Goal: Task Accomplishment & Management: Manage account settings

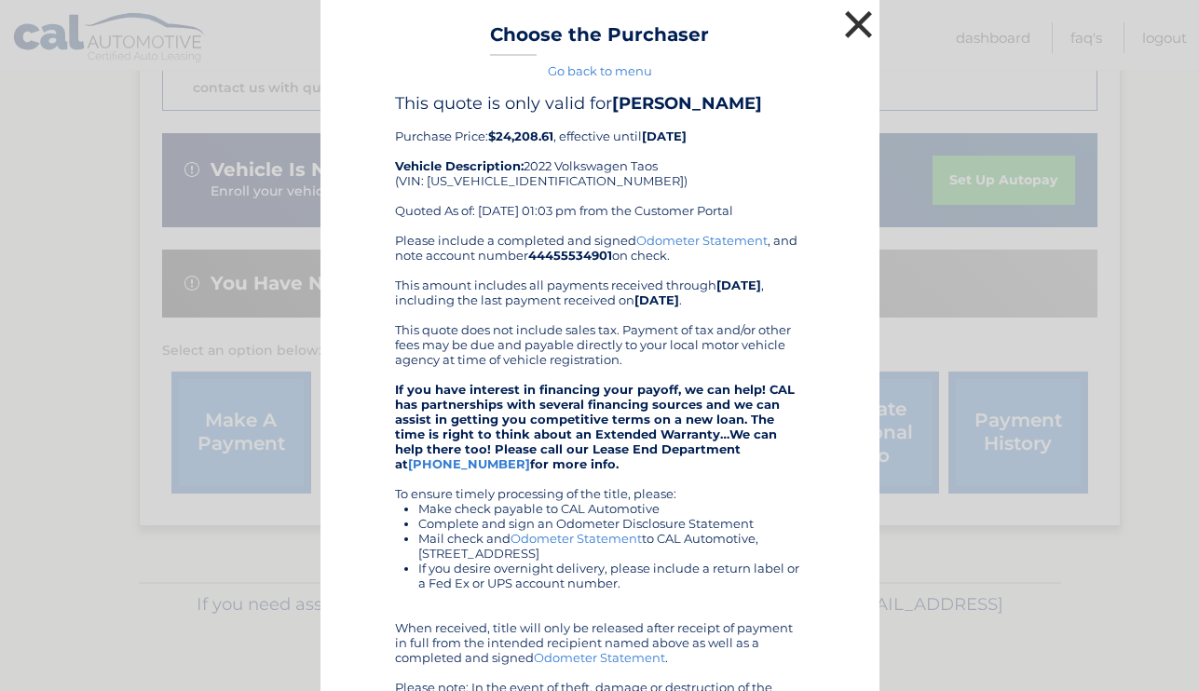
click at [868, 13] on button "×" at bounding box center [858, 24] width 37 height 37
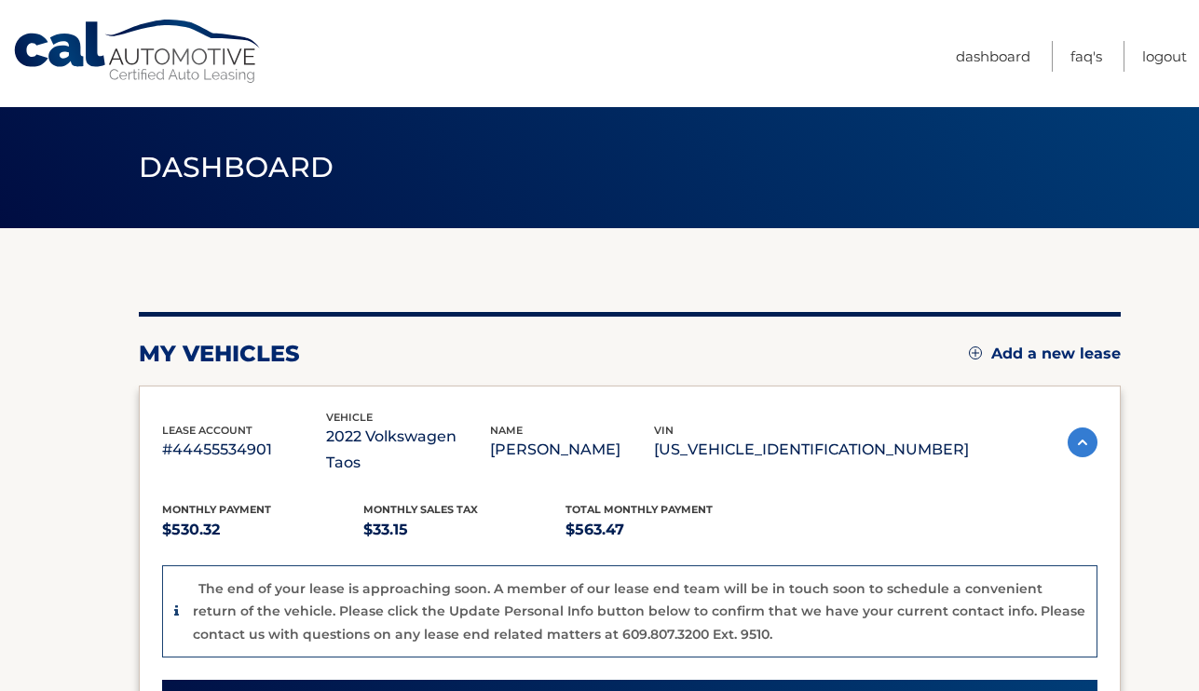
click at [198, 60] on link "Cal Automotive" at bounding box center [137, 52] width 251 height 66
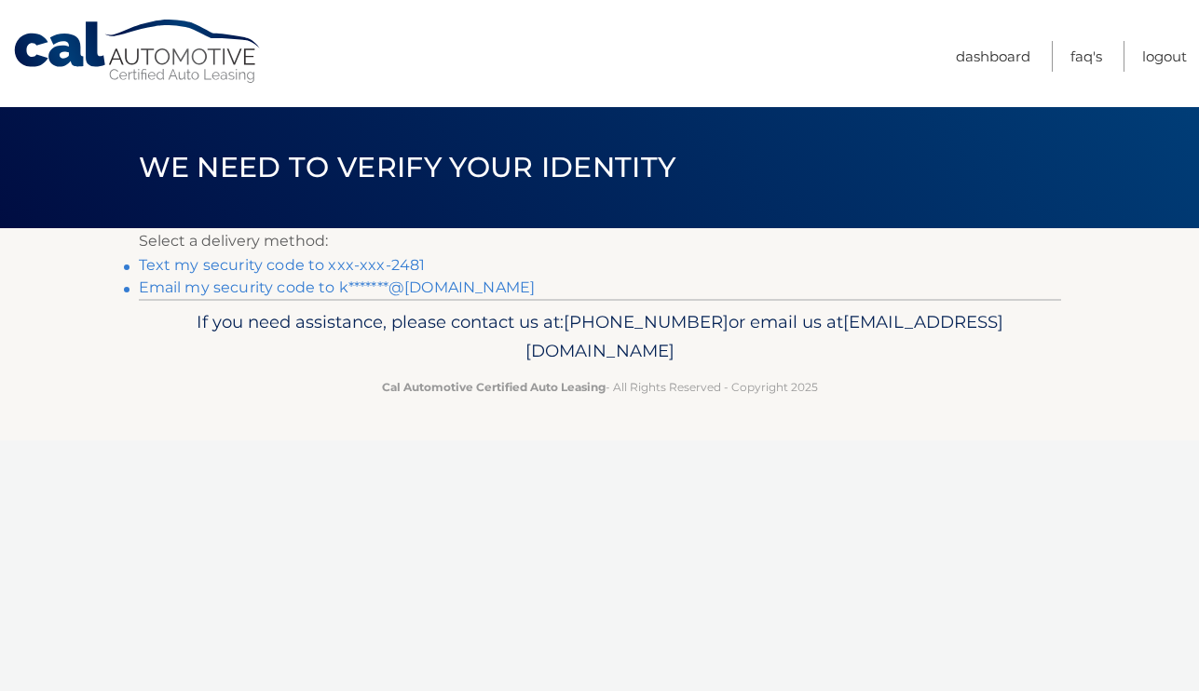
click at [402, 259] on link "Text my security code to xxx-xxx-2481" at bounding box center [282, 265] width 287 height 18
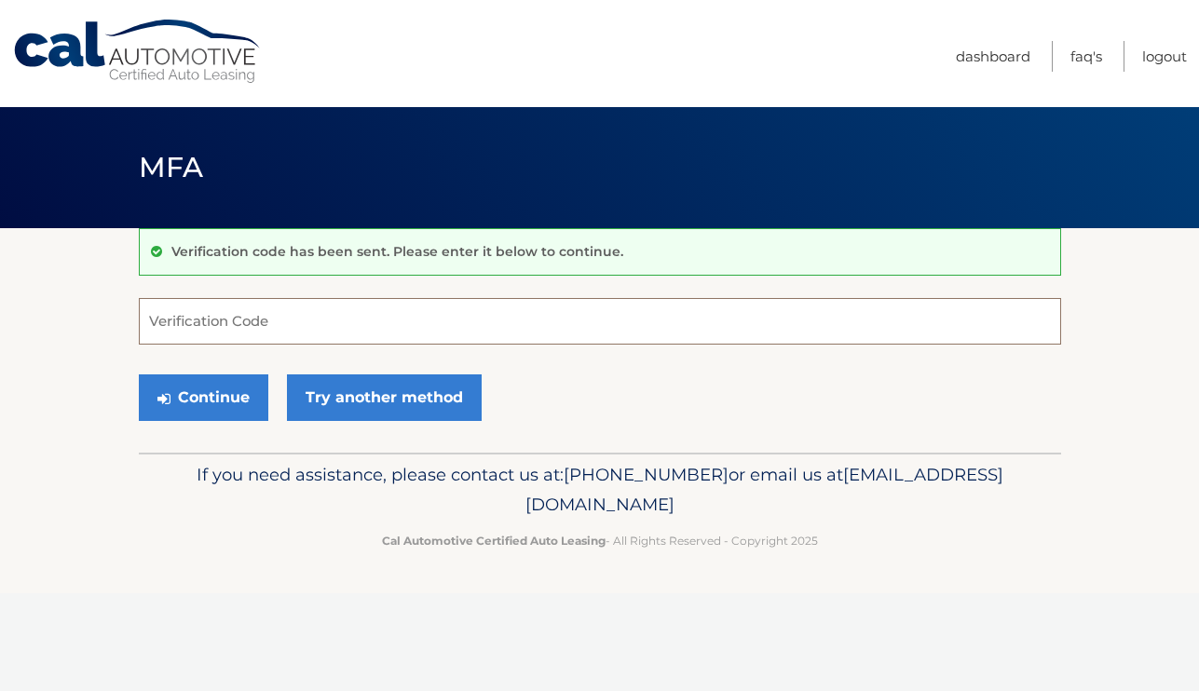
click at [338, 320] on input "Verification Code" at bounding box center [600, 321] width 922 height 47
type input "685140"
click at [202, 397] on button "Continue" at bounding box center [203, 397] width 129 height 47
click at [172, 387] on button "Continue" at bounding box center [203, 397] width 129 height 47
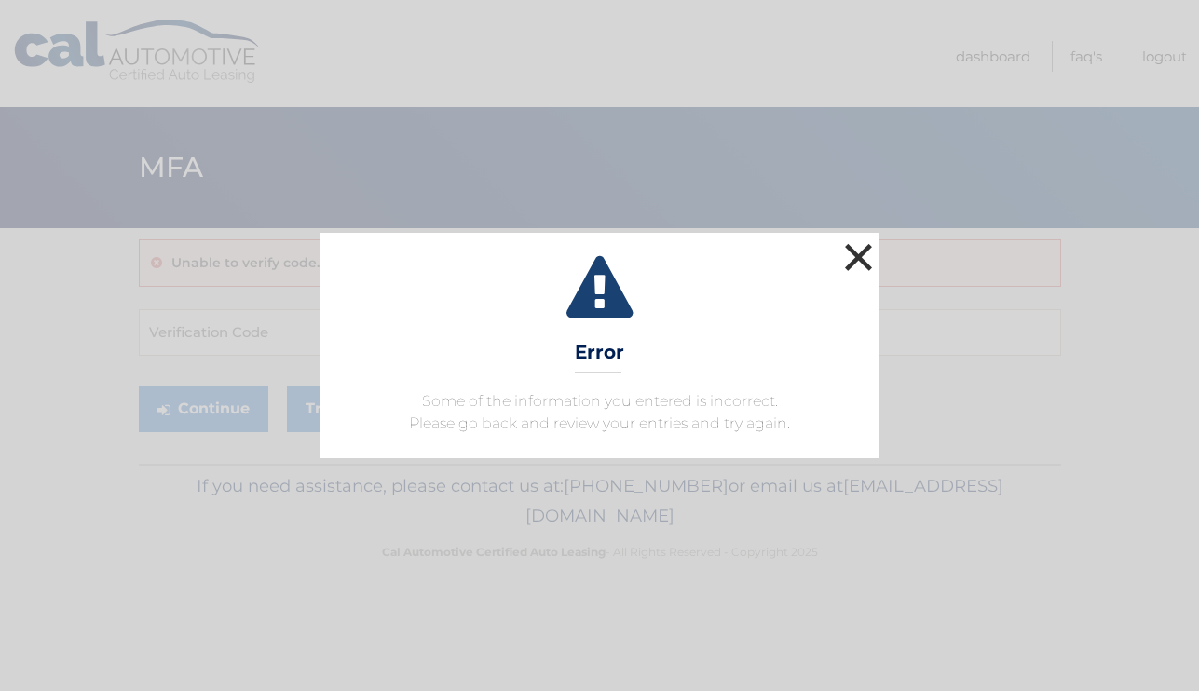
click at [869, 264] on button "×" at bounding box center [858, 256] width 37 height 37
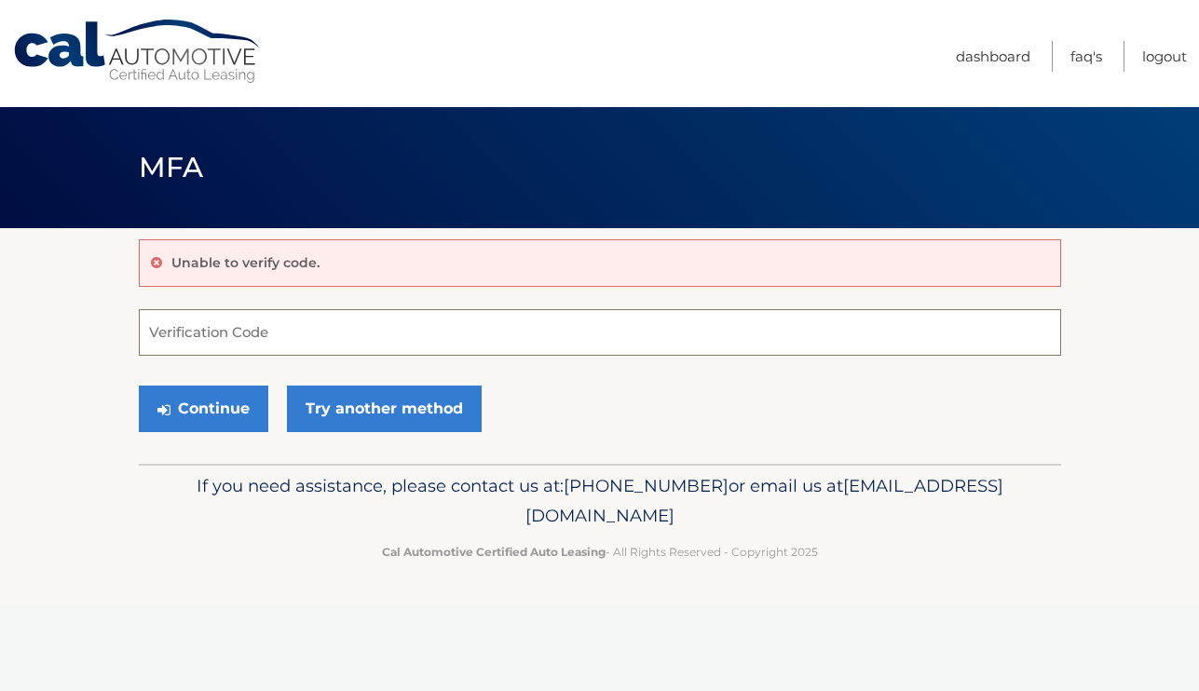
click at [282, 335] on input "Verification Code" at bounding box center [600, 332] width 922 height 47
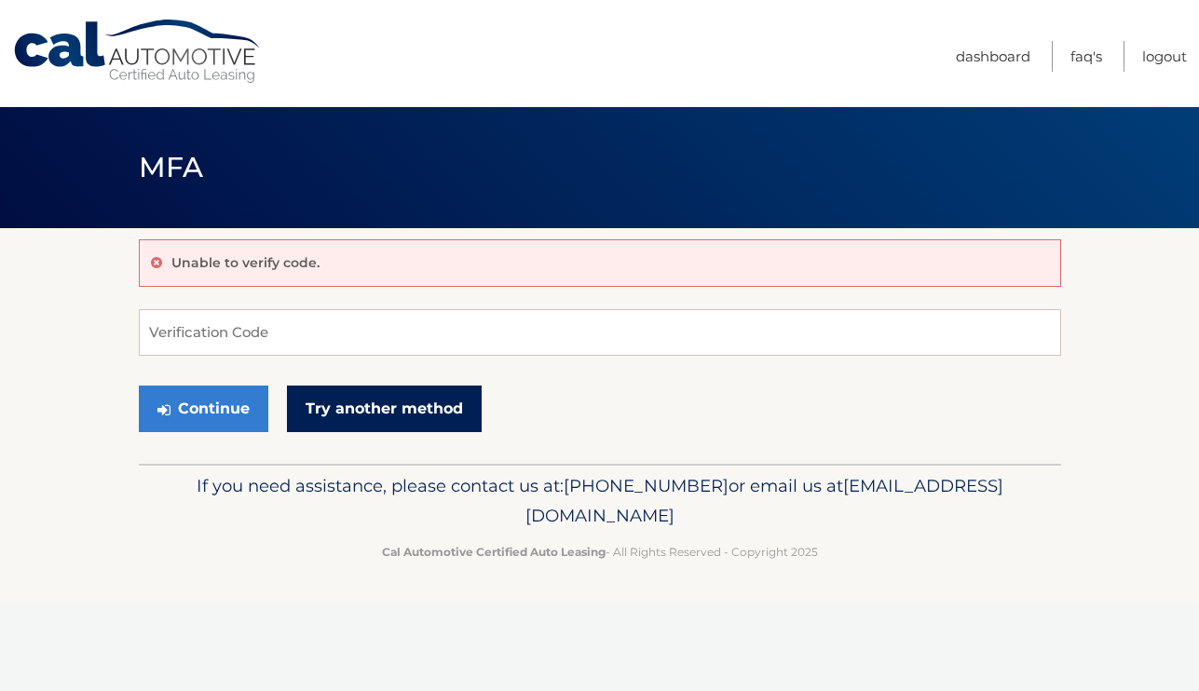
click at [396, 409] on link "Try another method" at bounding box center [384, 409] width 195 height 47
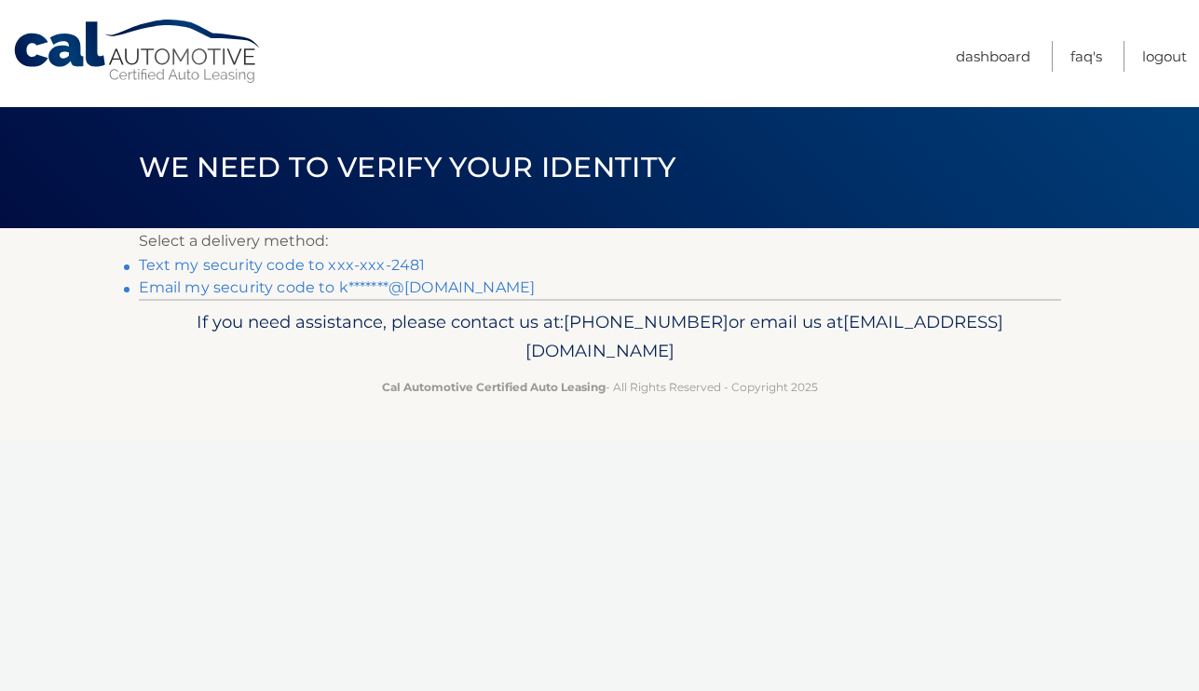
click at [370, 268] on link "Text my security code to xxx-xxx-2481" at bounding box center [282, 265] width 287 height 18
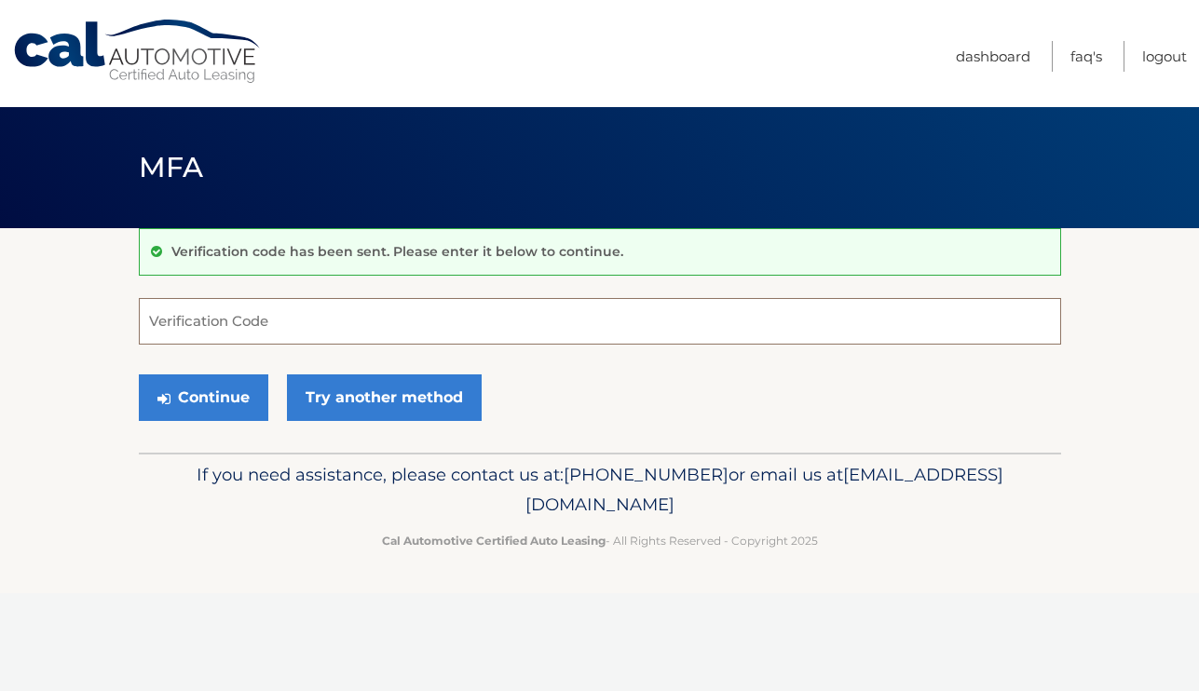
click at [372, 329] on input "Verification Code" at bounding box center [600, 321] width 922 height 47
type input "807474"
click at [224, 384] on button "Continue" at bounding box center [203, 397] width 129 height 47
